Goal: Go to known website: Access a specific website the user already knows

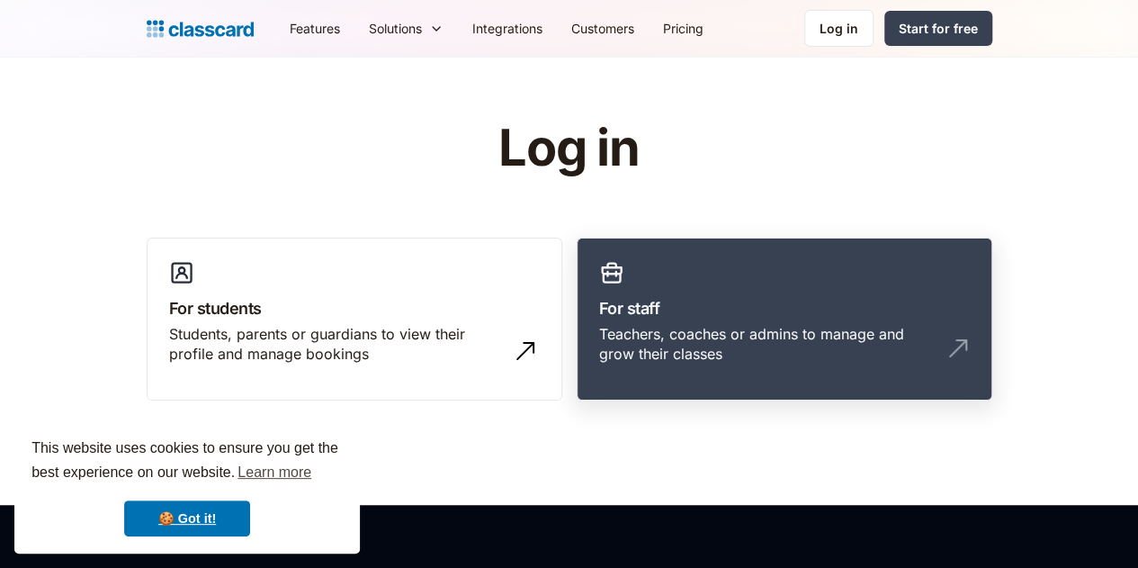
click at [723, 341] on div "Teachers, coaches or admins to manage and grow their classes" at bounding box center [766, 344] width 335 height 40
